Goal: Task Accomplishment & Management: Manage account settings

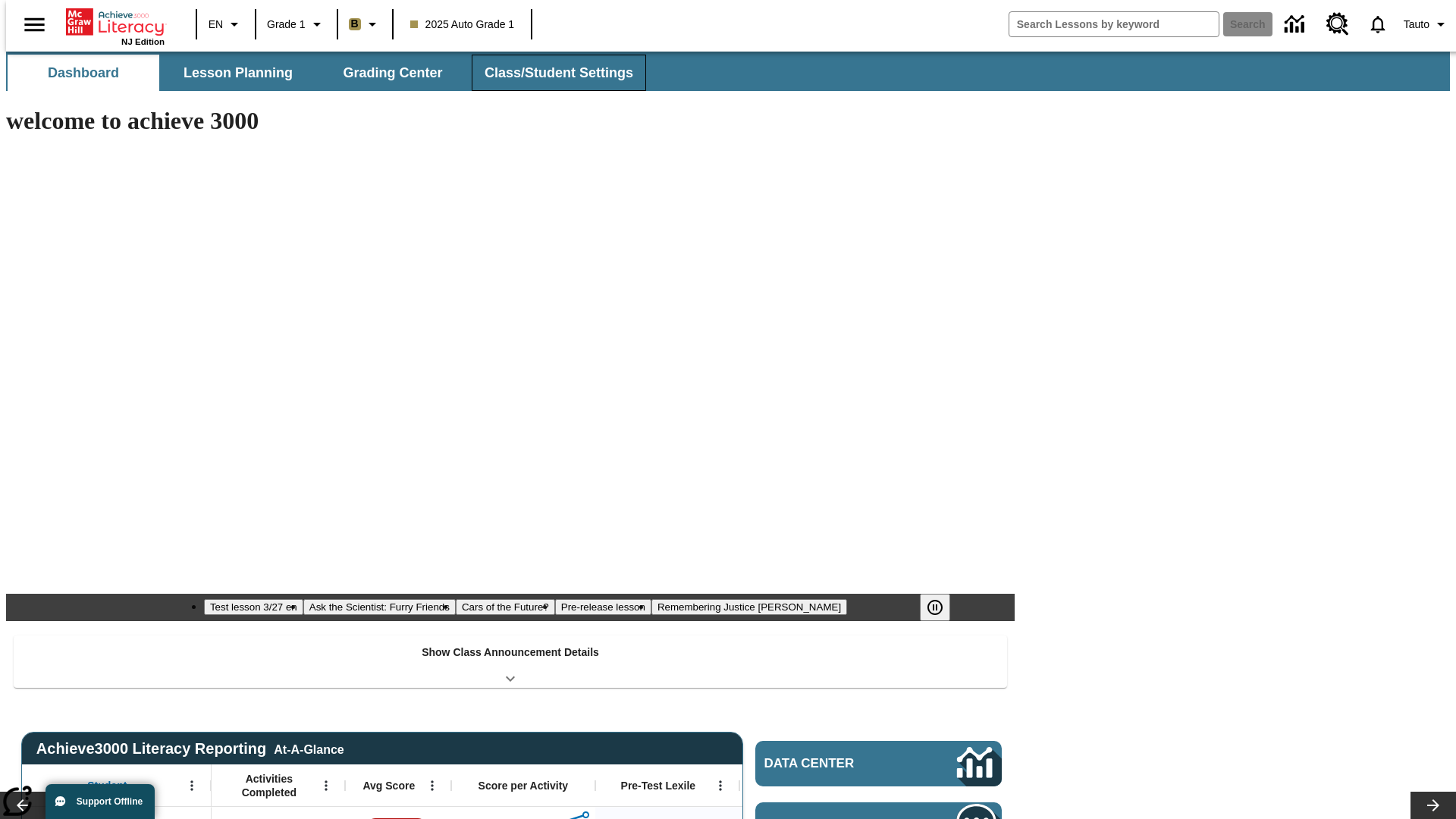
click at [550, 72] on button "Class/Student Settings" at bounding box center [559, 72] width 174 height 36
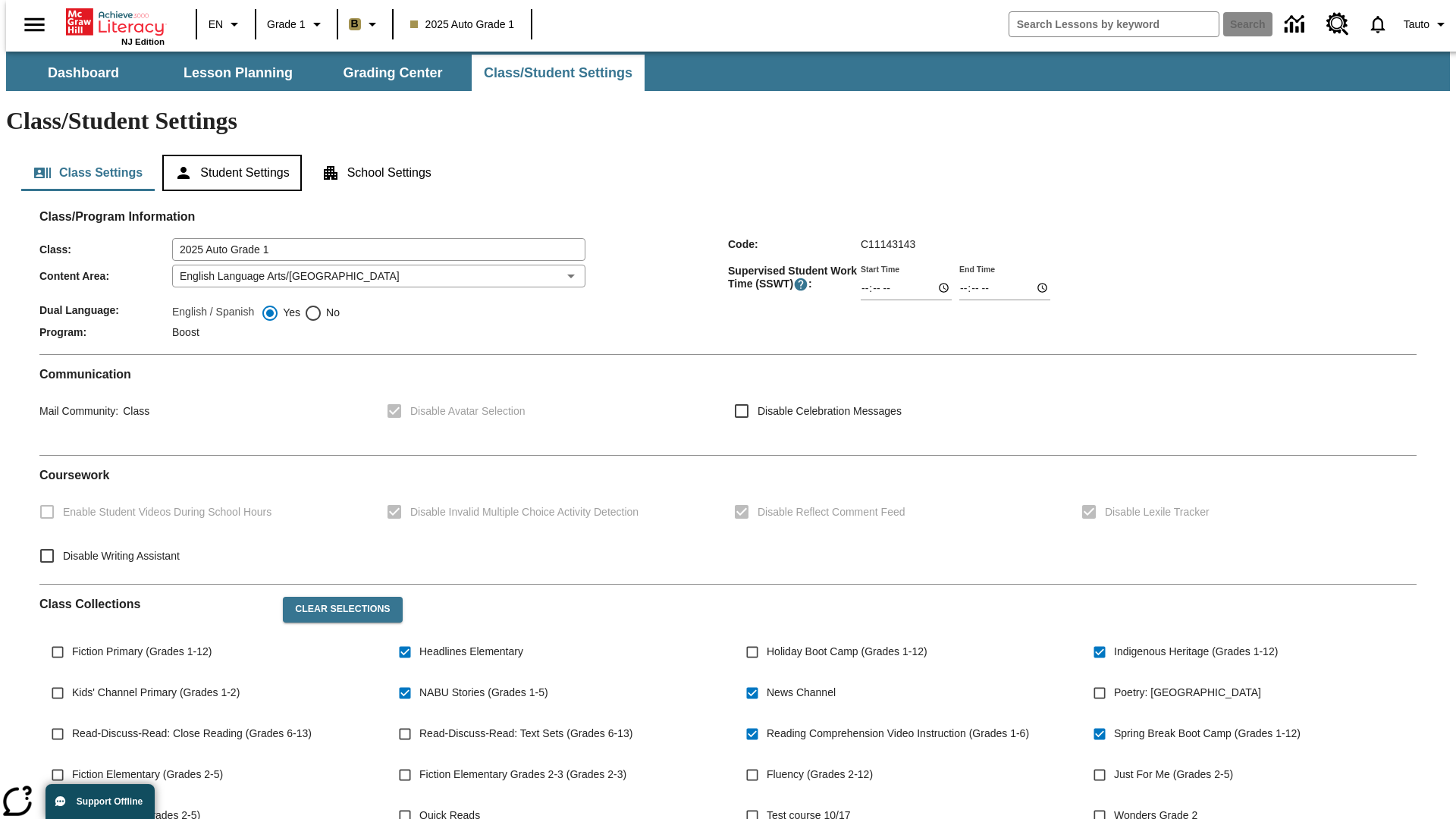
click at [228, 155] on button "Student Settings" at bounding box center [232, 173] width 139 height 36
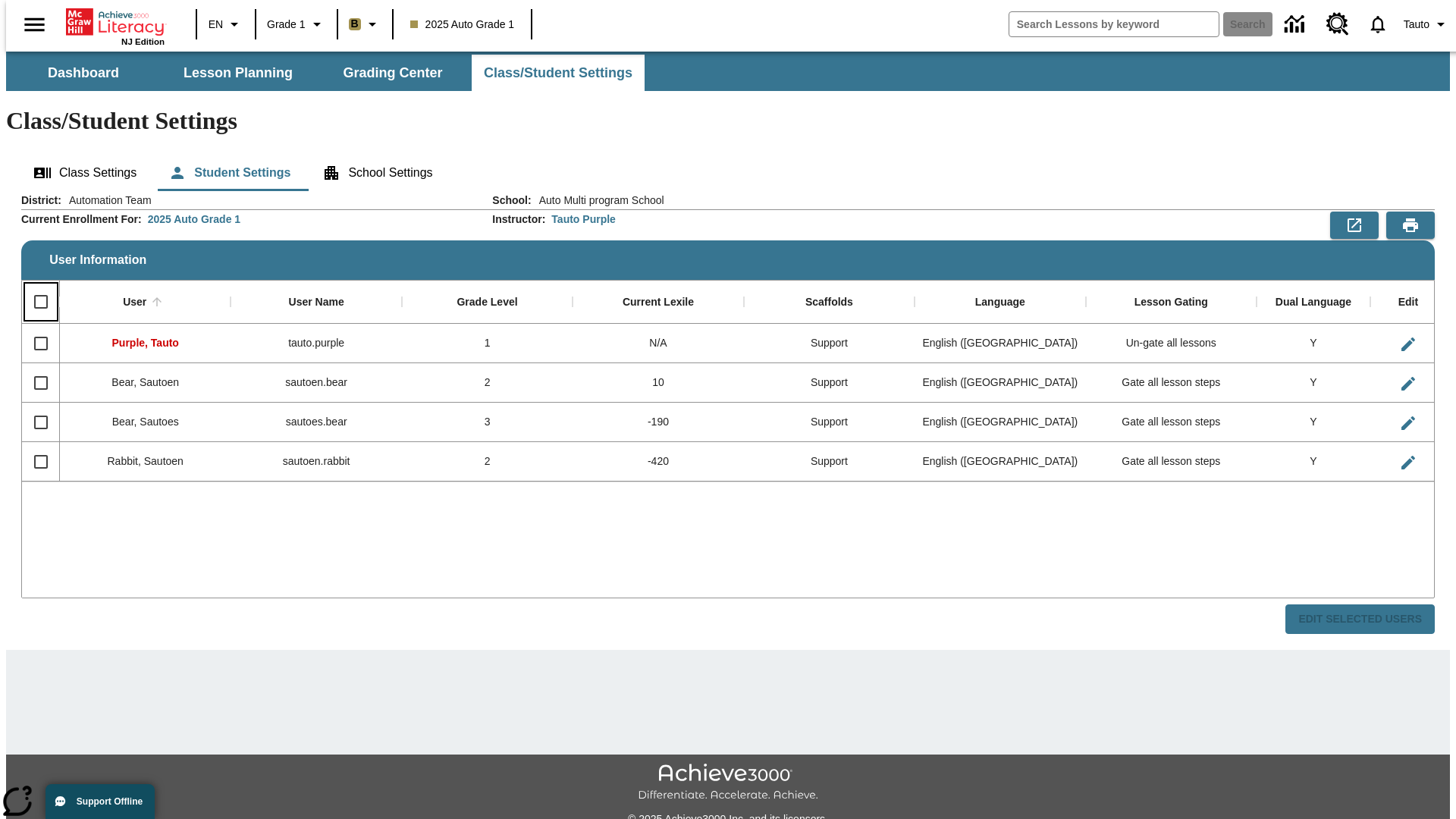
click at [35, 286] on input "Select all rows" at bounding box center [41, 302] width 32 height 32
checkbox input "true"
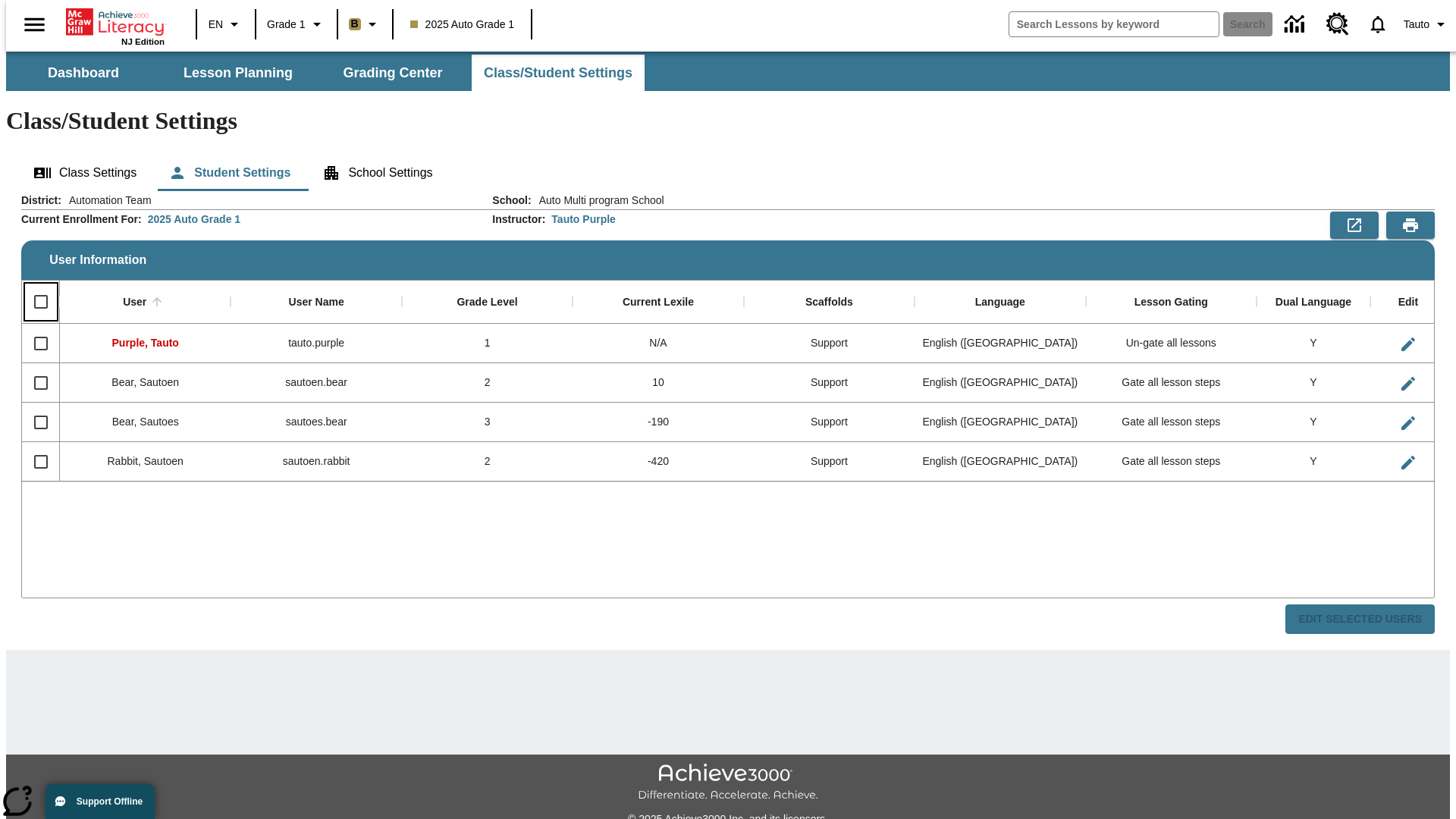
checkbox input "true"
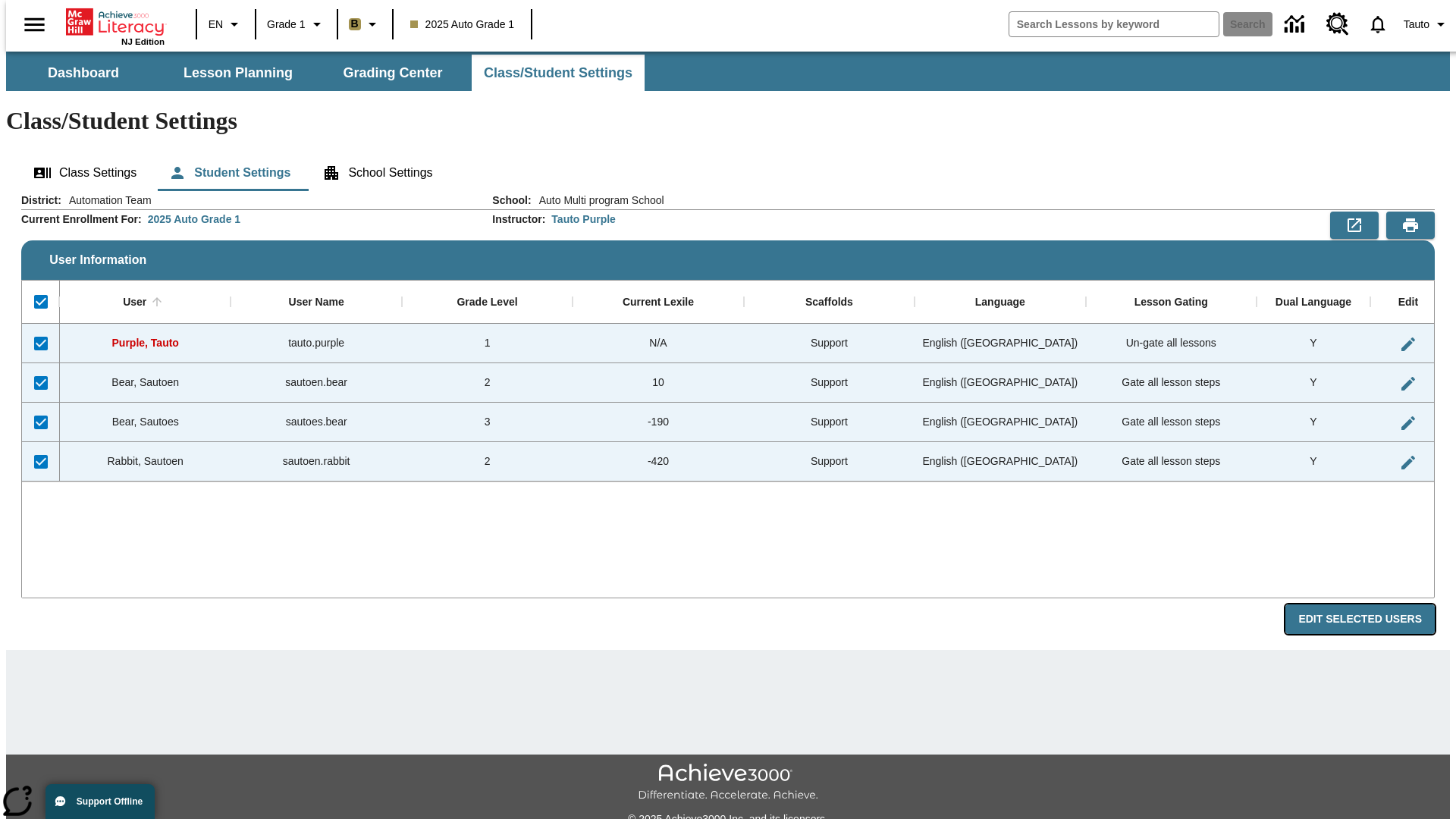
click at [1372, 604] on button "Edit Selected Users" at bounding box center [1360, 618] width 149 height 29
